Goal: Transaction & Acquisition: Purchase product/service

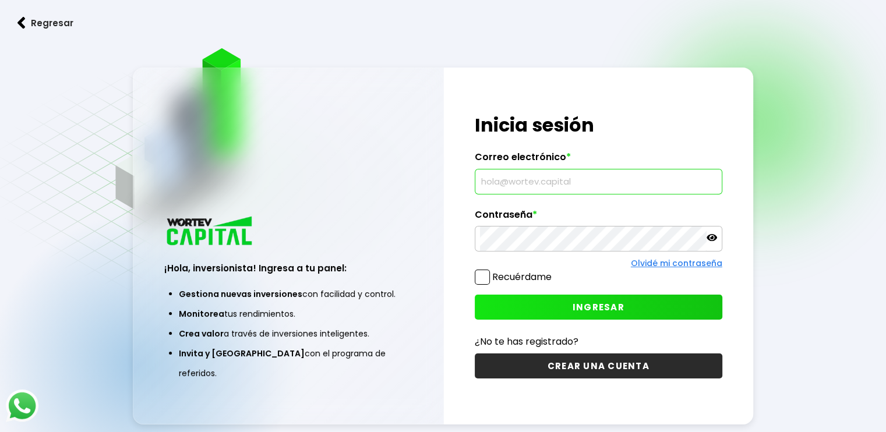
click at [638, 178] on input "text" at bounding box center [598, 182] width 237 height 24
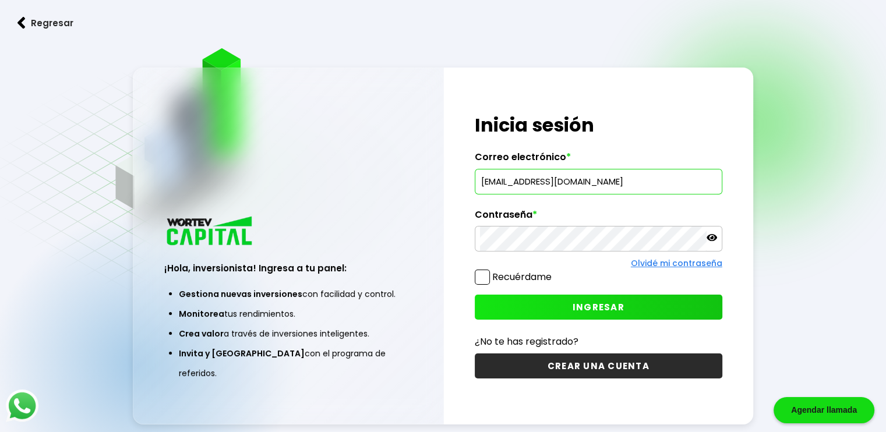
type input "[EMAIL_ADDRESS][DOMAIN_NAME]"
click at [546, 302] on button "INGRESAR" at bounding box center [599, 307] width 248 height 25
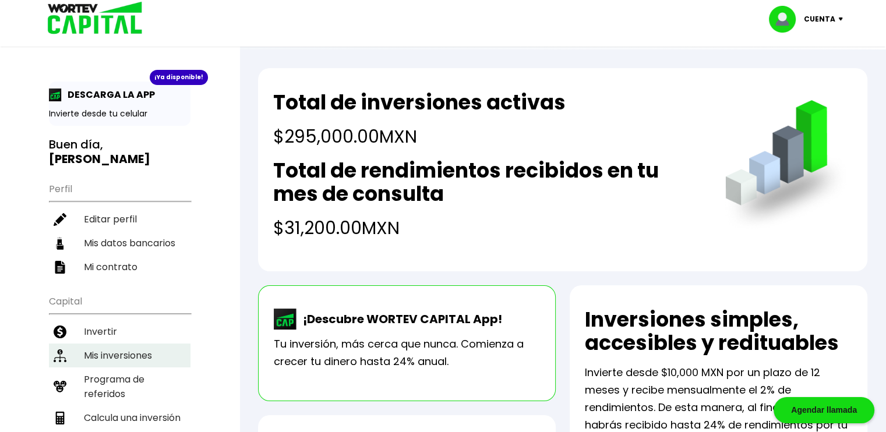
click at [143, 344] on li "Mis inversiones" at bounding box center [120, 356] width 142 height 24
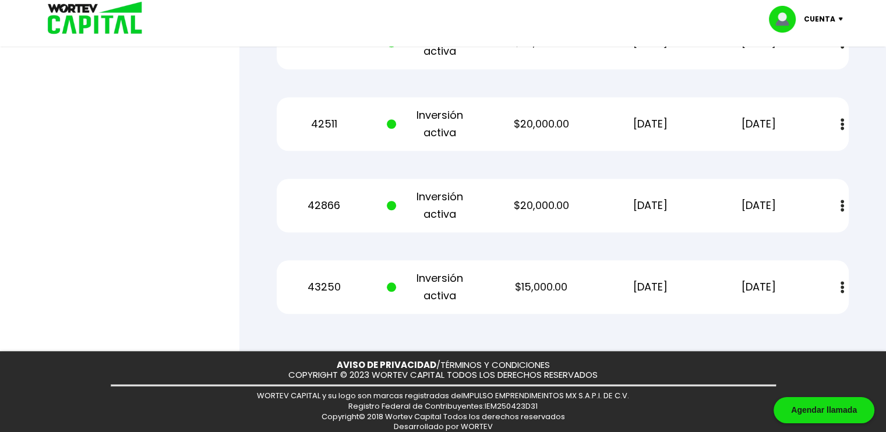
scroll to position [1015, 0]
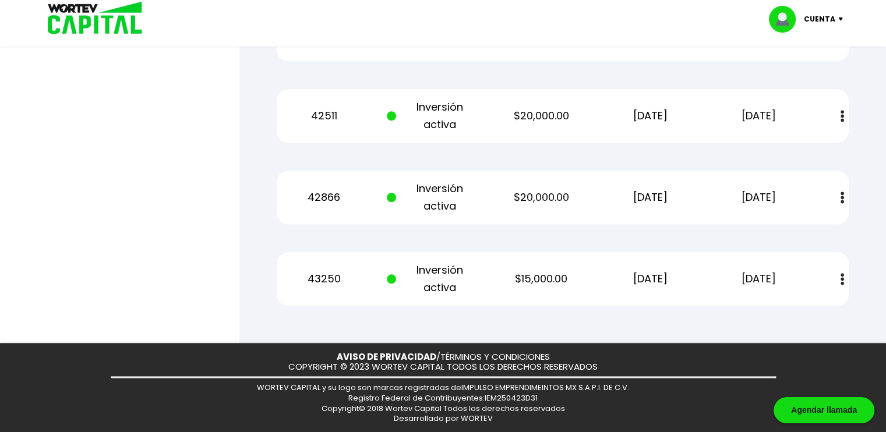
click at [842, 280] on img at bounding box center [842, 279] width 3 height 12
click at [779, 311] on link "Estado de cuenta" at bounding box center [765, 311] width 82 height 15
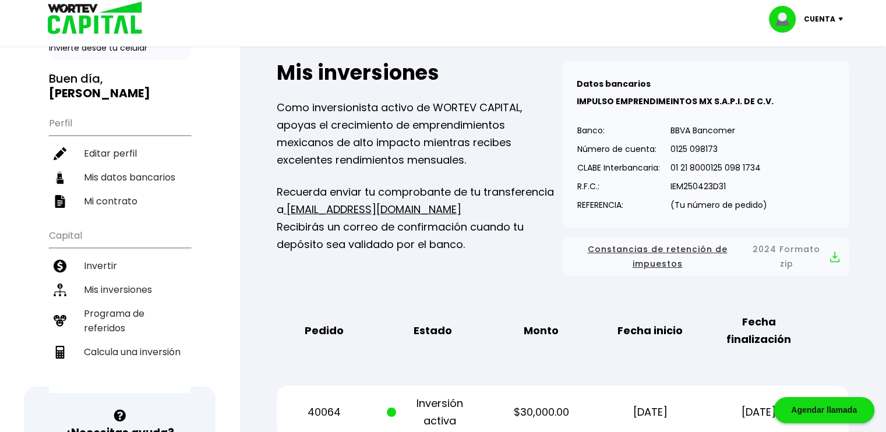
scroll to position [117, 0]
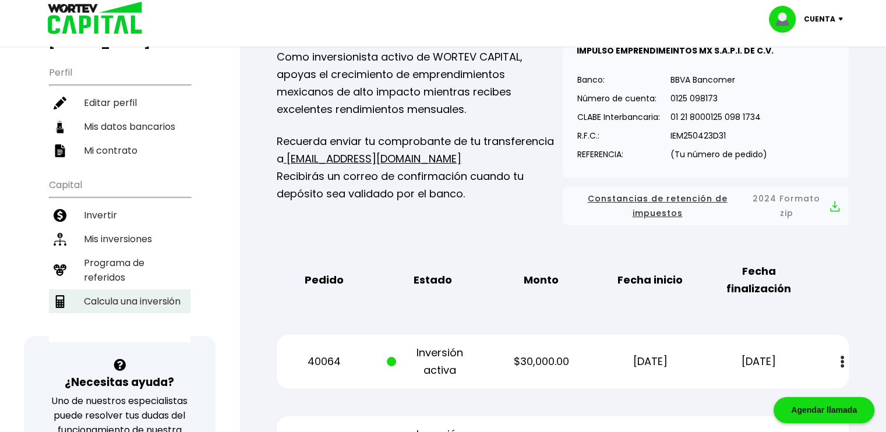
click at [163, 290] on li "Calcula una inversión" at bounding box center [120, 302] width 142 height 24
select select "1"
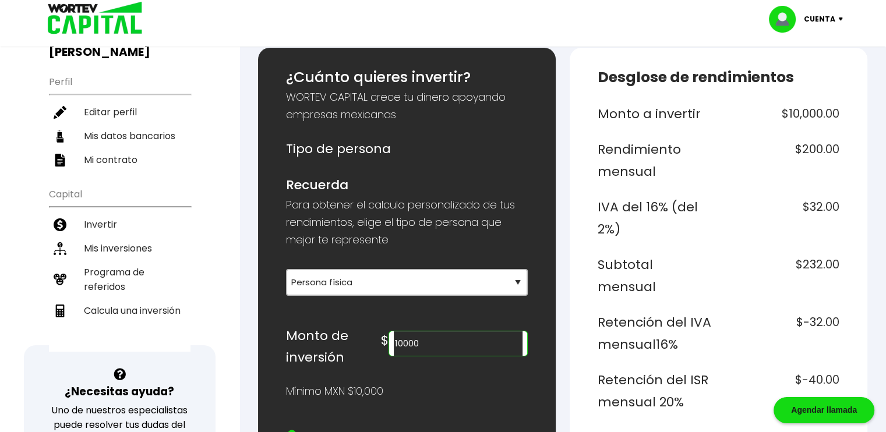
scroll to position [175, 0]
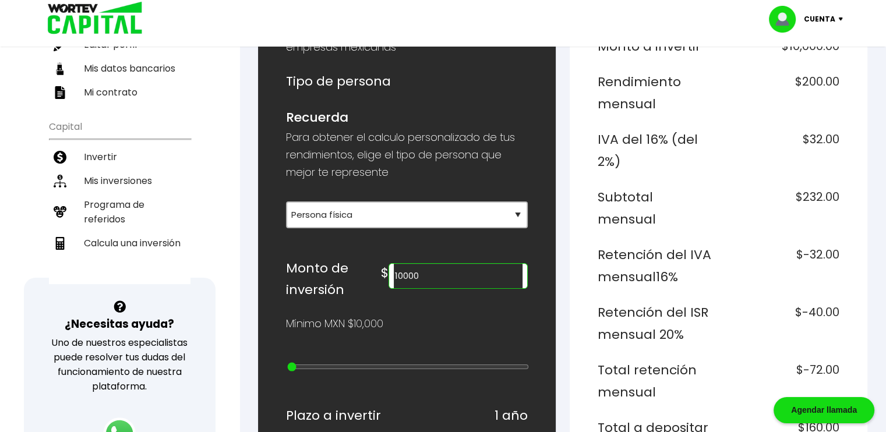
click at [417, 277] on input "10000" at bounding box center [458, 276] width 129 height 24
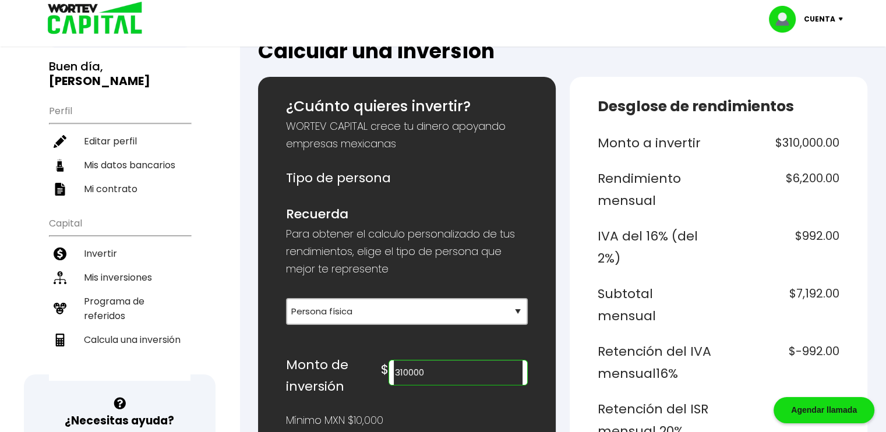
scroll to position [58, 0]
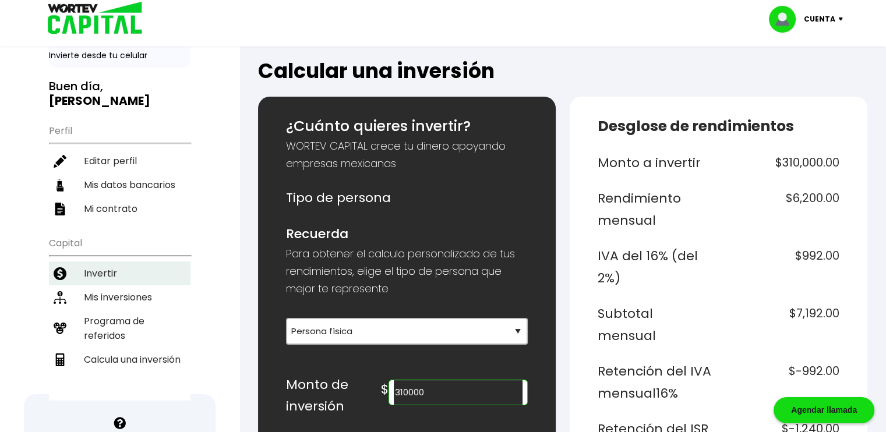
type input "310000"
click at [105, 262] on li "Invertir" at bounding box center [120, 274] width 142 height 24
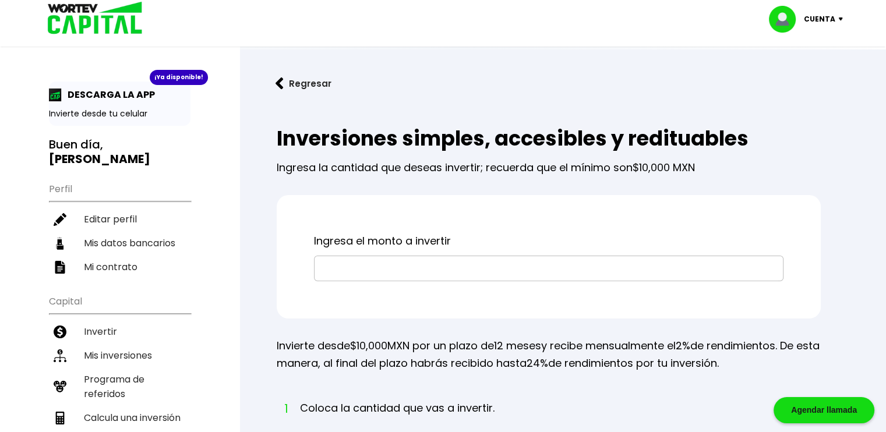
click at [452, 272] on input "text" at bounding box center [548, 268] width 459 height 24
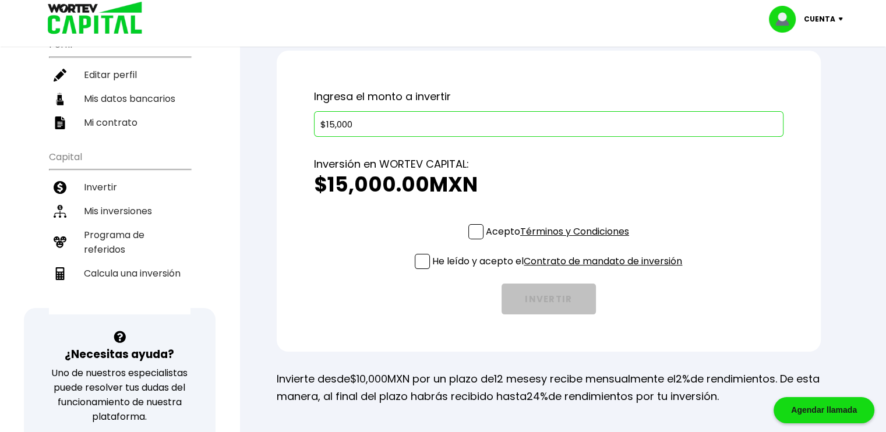
scroll to position [175, 0]
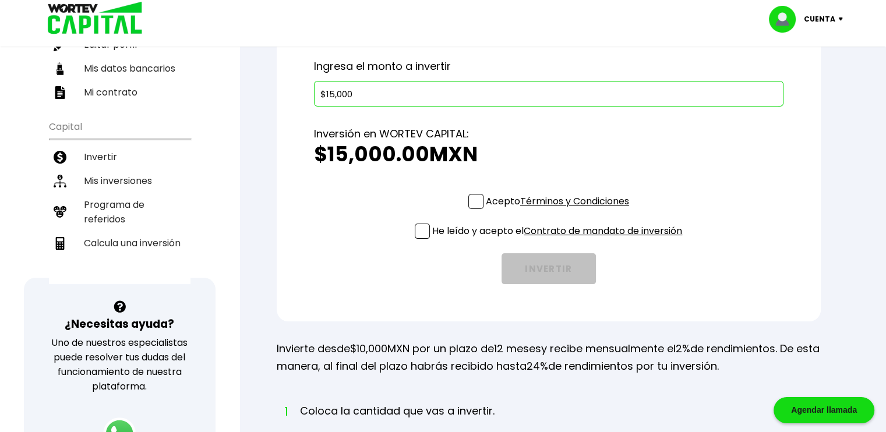
type input "$15,000"
click at [472, 202] on span at bounding box center [476, 201] width 15 height 15
click at [560, 210] on input "Acepto Términos y Condiciones" at bounding box center [560, 210] width 0 height 0
click at [417, 230] on span at bounding box center [422, 231] width 15 height 15
click at [560, 240] on input "He leído y acepto el Contrato de mandato de inversión" at bounding box center [560, 240] width 0 height 0
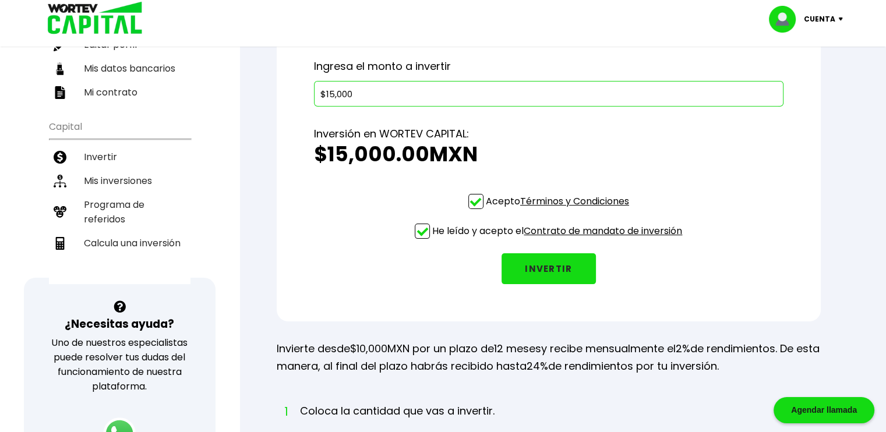
click at [552, 269] on button "INVERTIR" at bounding box center [549, 269] width 94 height 31
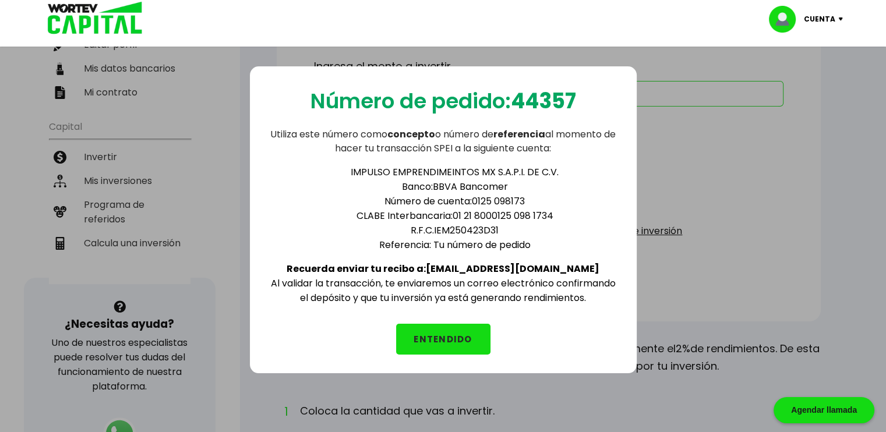
click at [450, 333] on button "ENTENDIDO" at bounding box center [443, 339] width 94 height 31
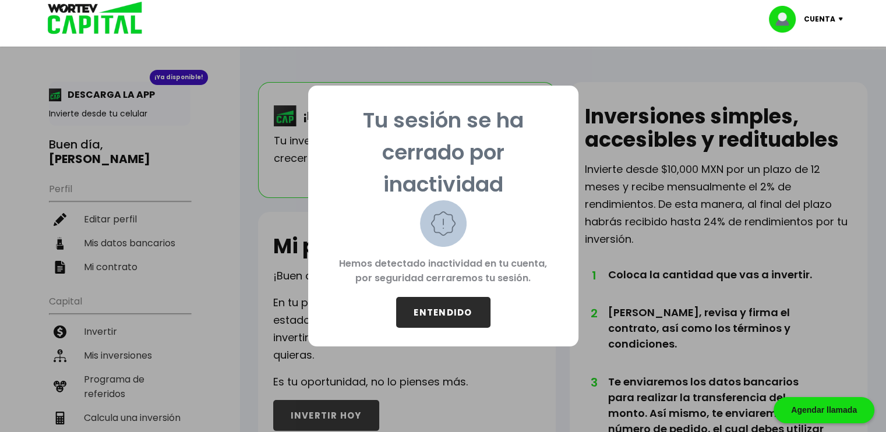
click at [457, 311] on button "ENTENDIDO" at bounding box center [443, 312] width 94 height 31
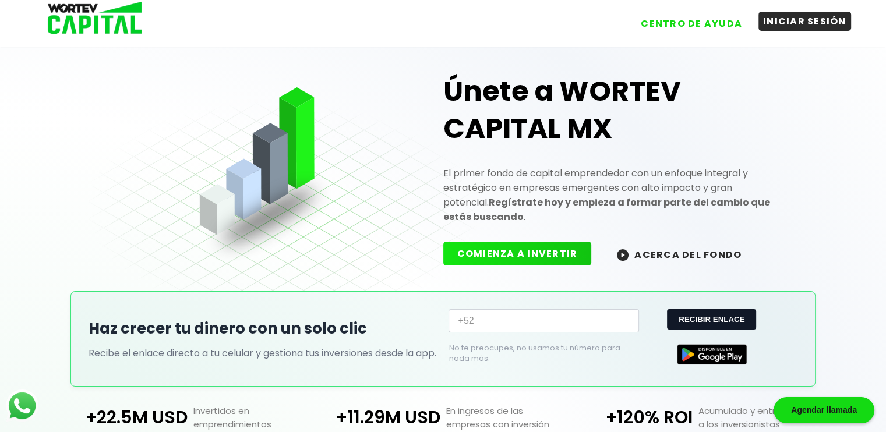
click at [808, 19] on button "INICIAR SESIÓN" at bounding box center [805, 21] width 93 height 19
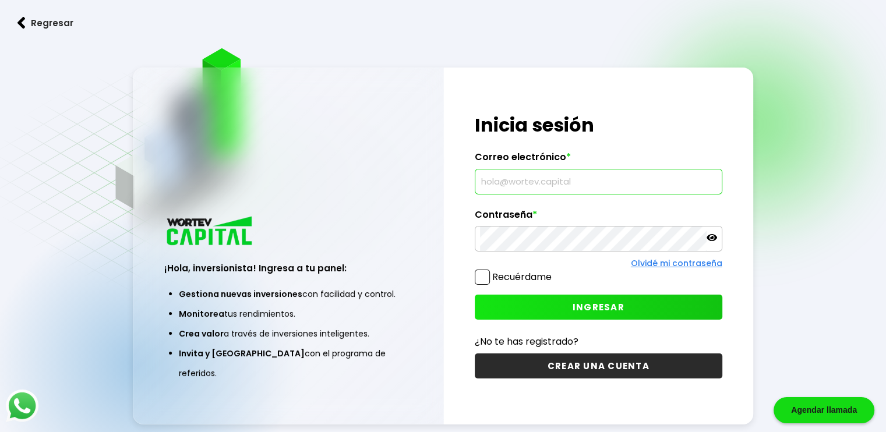
click at [648, 186] on input "text" at bounding box center [598, 182] width 237 height 24
type input "[EMAIL_ADDRESS][DOMAIN_NAME]"
click at [594, 305] on span "INGRESAR" at bounding box center [599, 307] width 52 height 12
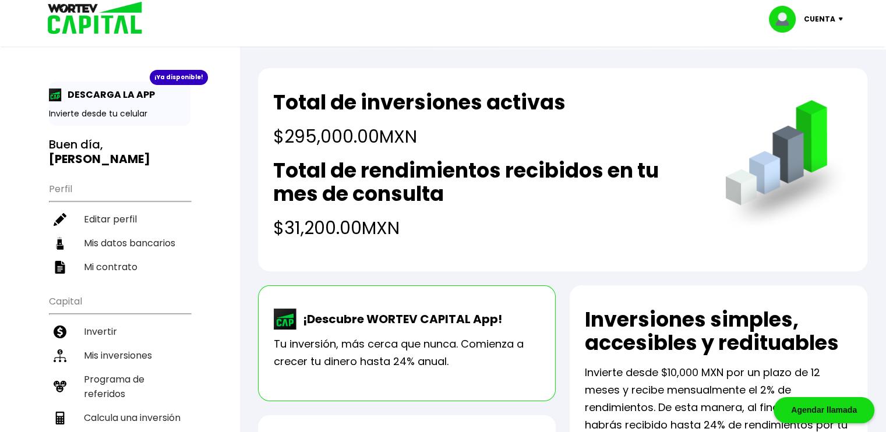
scroll to position [117, 0]
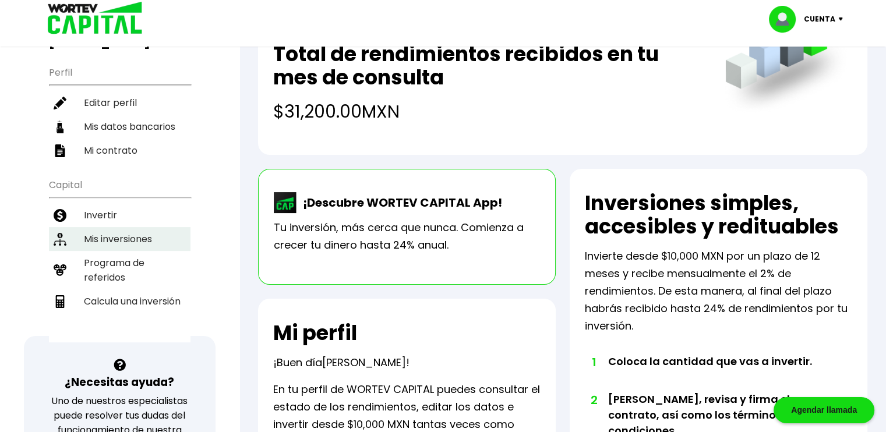
click at [149, 227] on li "Mis inversiones" at bounding box center [120, 239] width 142 height 24
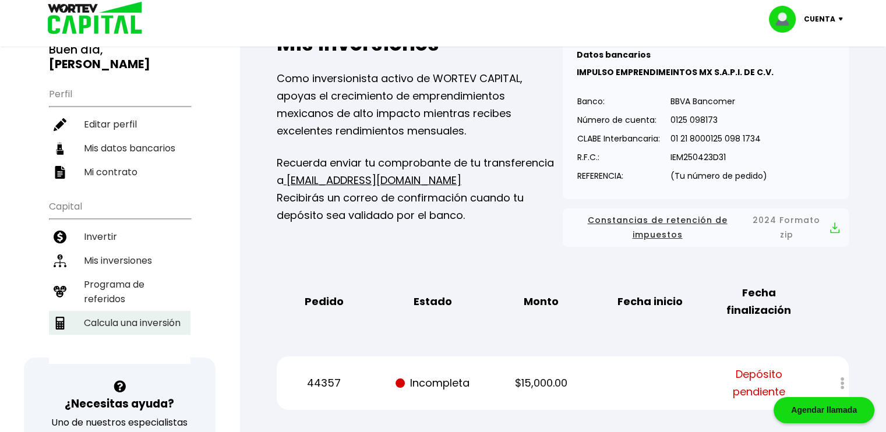
scroll to position [117, 0]
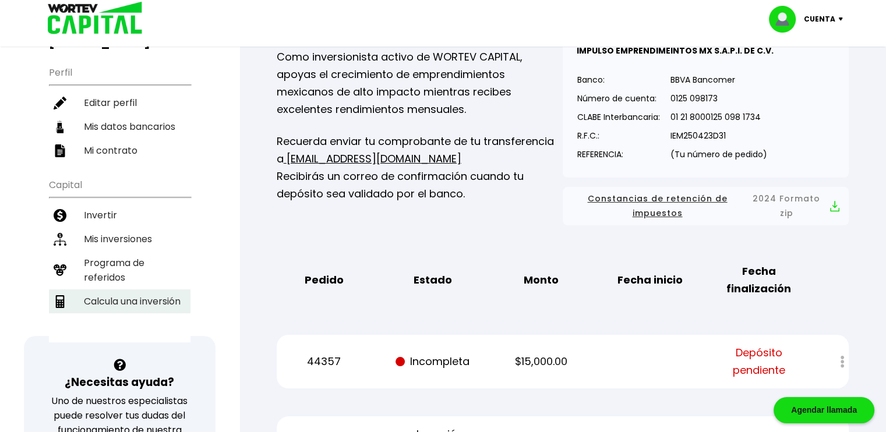
click at [161, 290] on li "Calcula una inversión" at bounding box center [120, 302] width 142 height 24
select select "1"
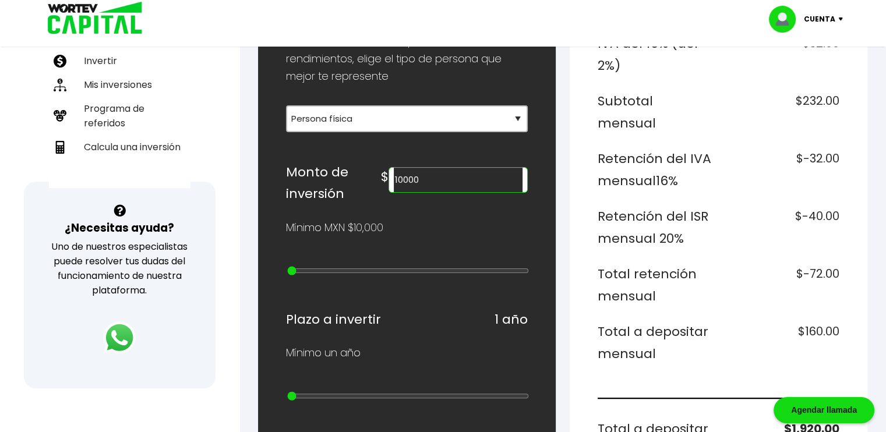
scroll to position [291, 0]
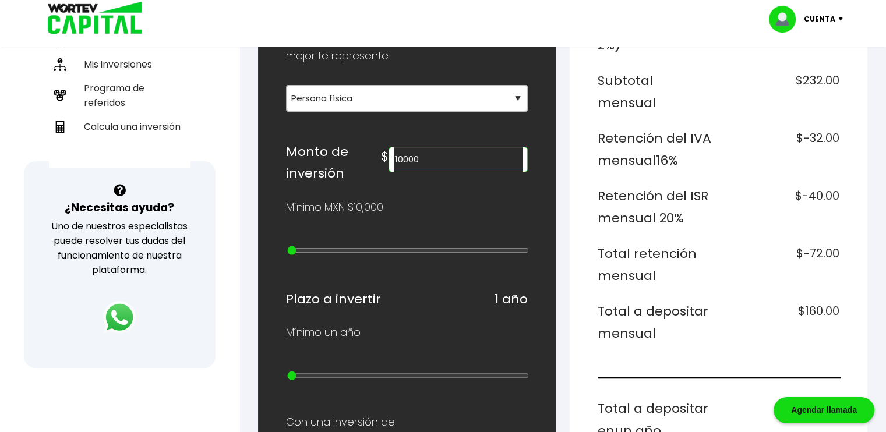
drag, startPoint x: 462, startPoint y: 153, endPoint x: 384, endPoint y: 160, distance: 78.5
click at [384, 160] on div "Monto de inversión $ 10000" at bounding box center [407, 163] width 242 height 44
type input "3"
type input "470000"
